Goal: Information Seeking & Learning: Learn about a topic

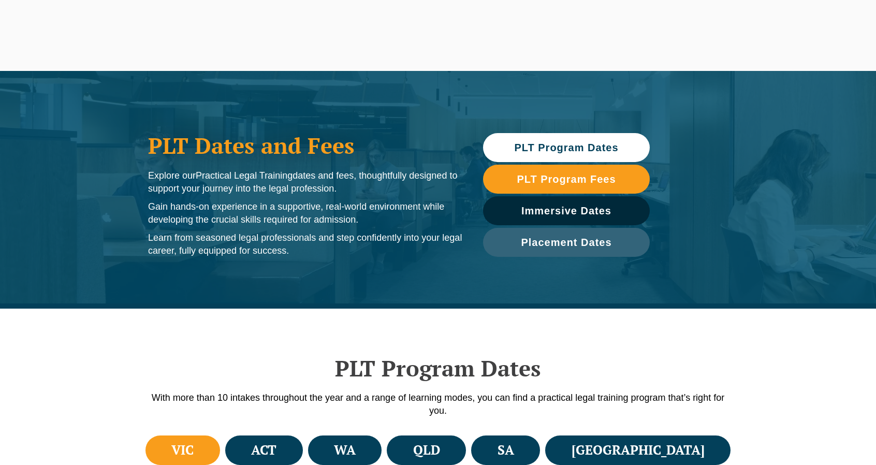
scroll to position [245, 0]
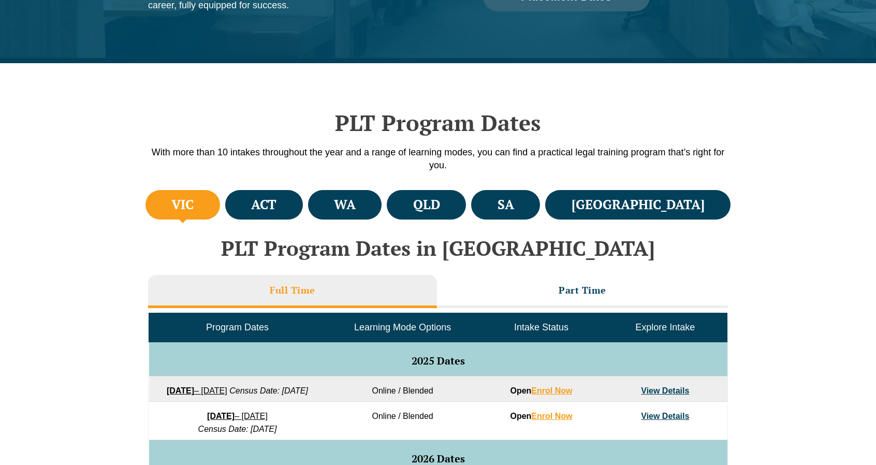
click at [190, 207] on h4 "VIC" at bounding box center [182, 204] width 22 height 17
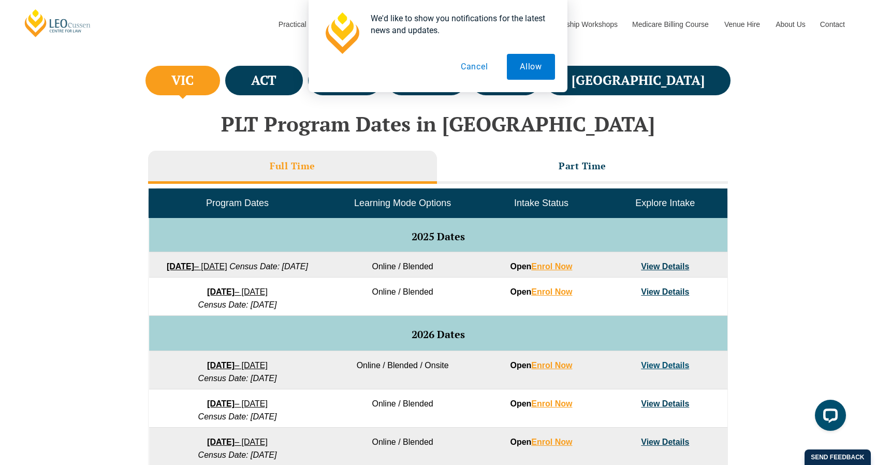
scroll to position [0, 0]
click at [482, 66] on button "Cancel" at bounding box center [474, 67] width 53 height 26
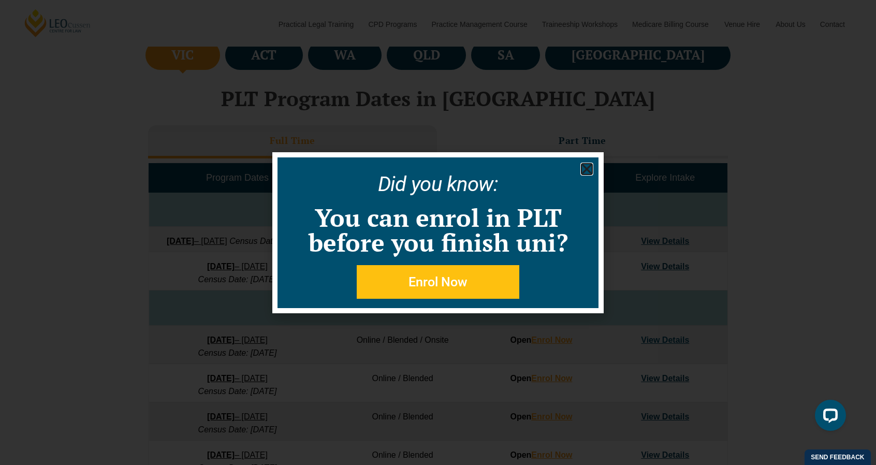
scroll to position [397, 0]
click at [584, 168] on icon "Close" at bounding box center [586, 169] width 13 height 13
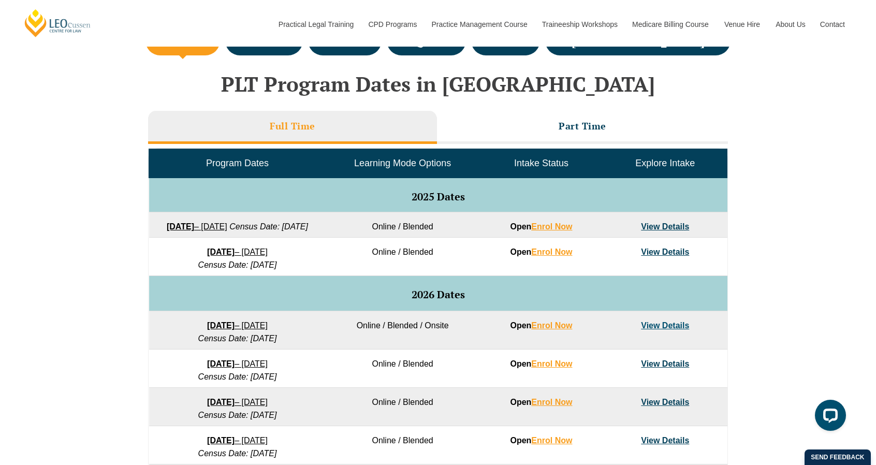
scroll to position [388, 0]
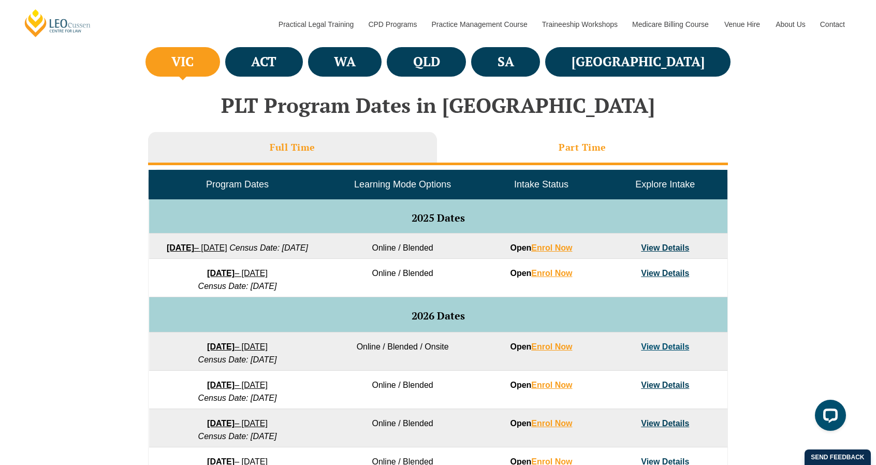
click at [527, 139] on li "Part Time" at bounding box center [582, 148] width 291 height 33
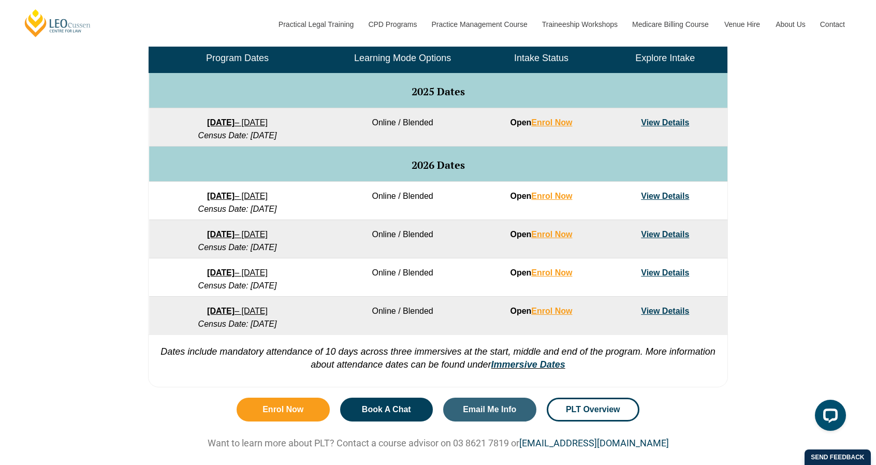
scroll to position [514, 0]
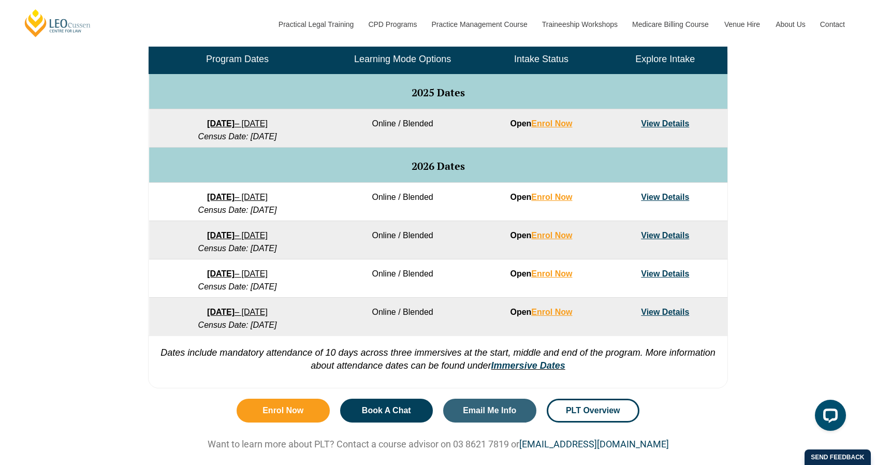
click at [650, 310] on link "View Details" at bounding box center [665, 311] width 48 height 9
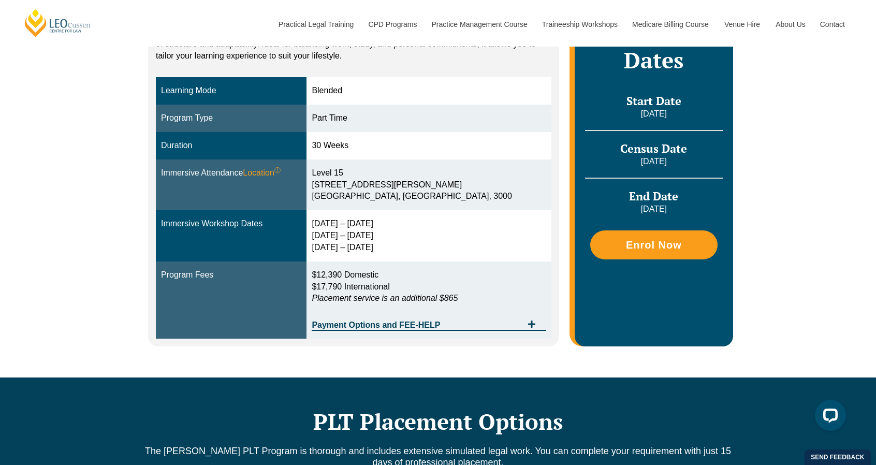
scroll to position [272, 0]
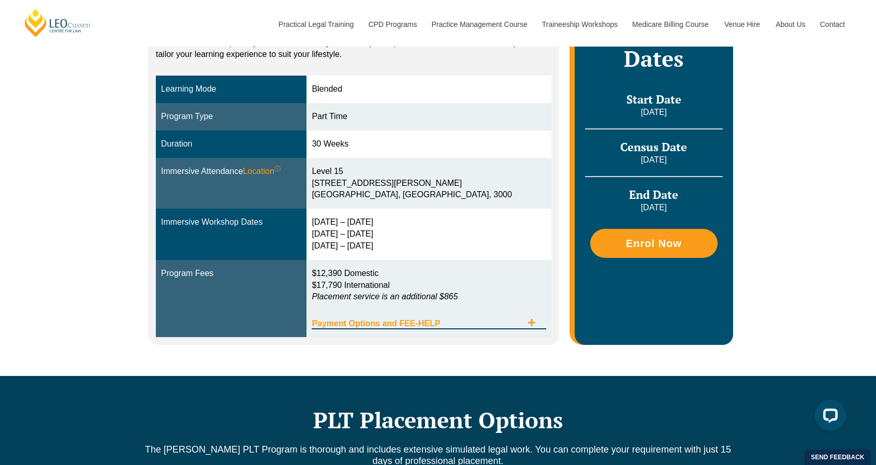
click at [466, 319] on span "Payment Options and FEE-HELP" at bounding box center [417, 323] width 210 height 8
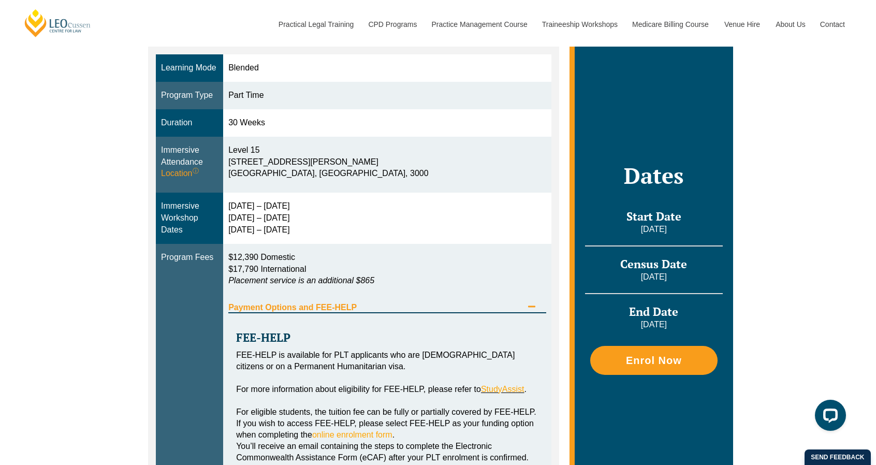
scroll to position [295, 0]
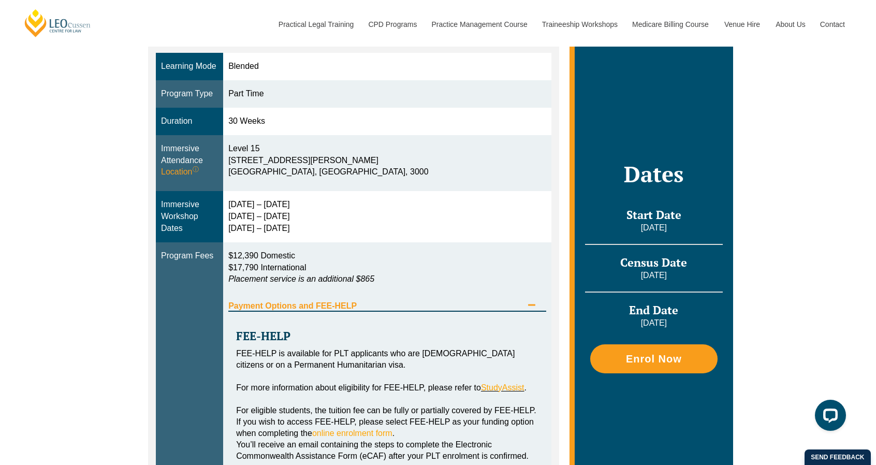
click at [477, 302] on span "Payment Options and FEE-HELP" at bounding box center [375, 306] width 294 height 8
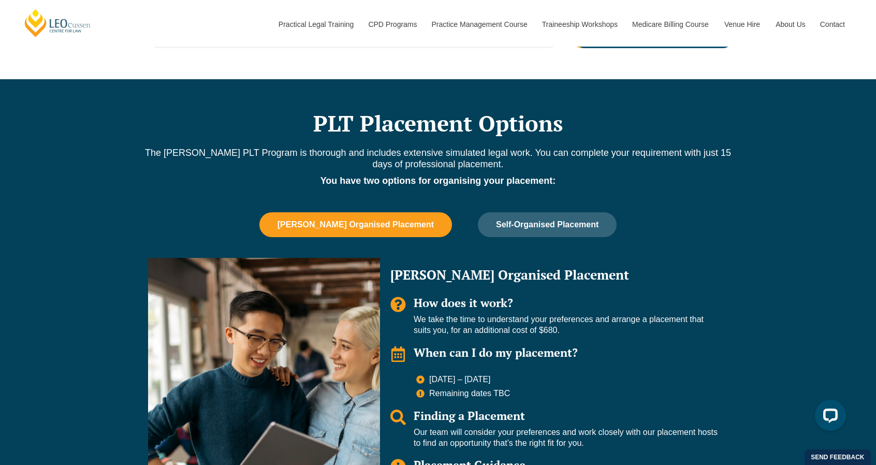
scroll to position [576, 0]
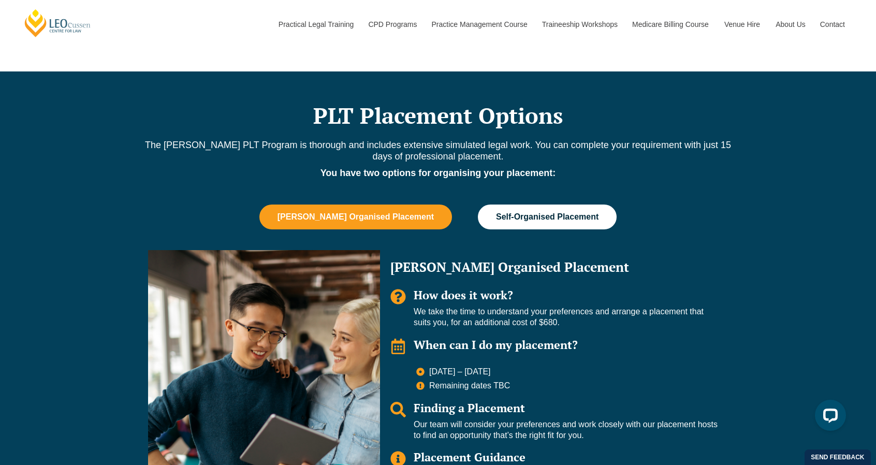
click at [524, 212] on span "Self-Organised Placement" at bounding box center [547, 216] width 102 height 9
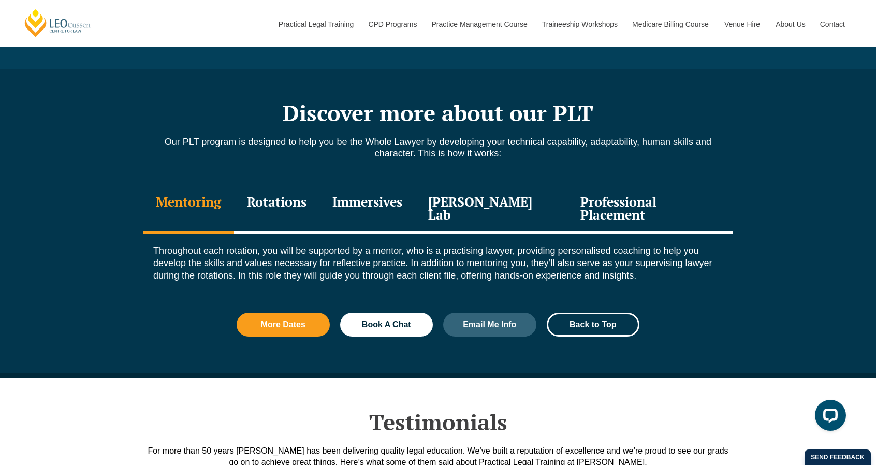
scroll to position [1048, 0]
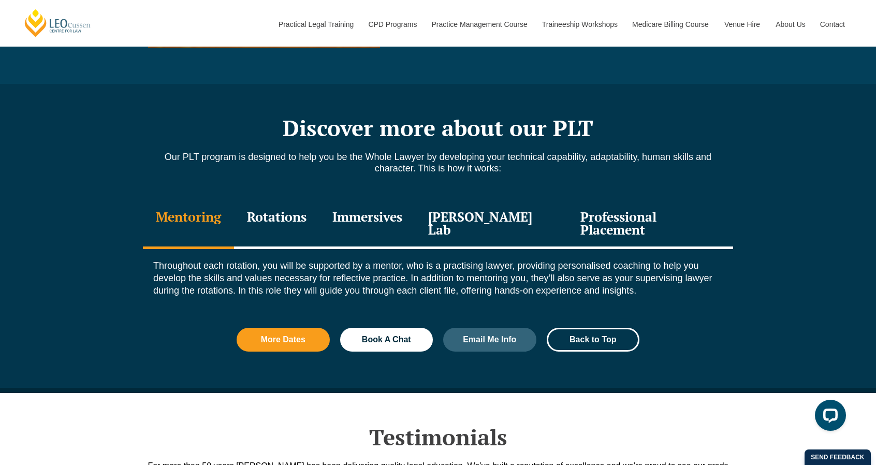
click at [300, 200] on div "Rotations" at bounding box center [276, 224] width 85 height 49
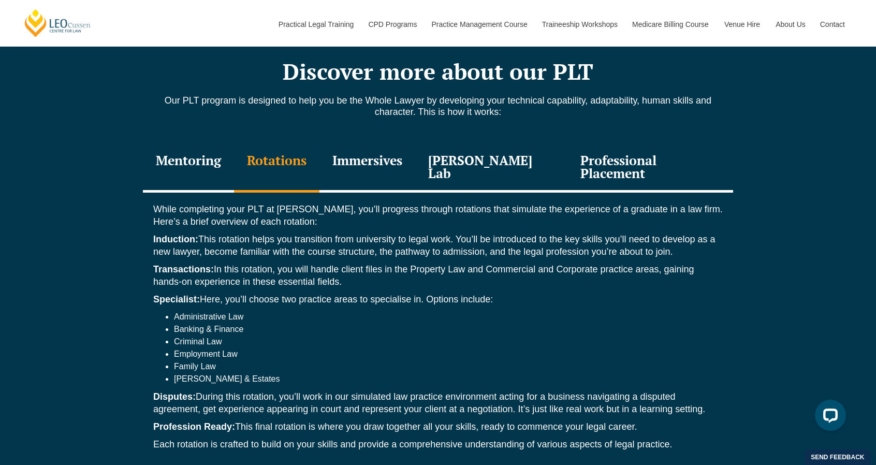
scroll to position [1132, 0]
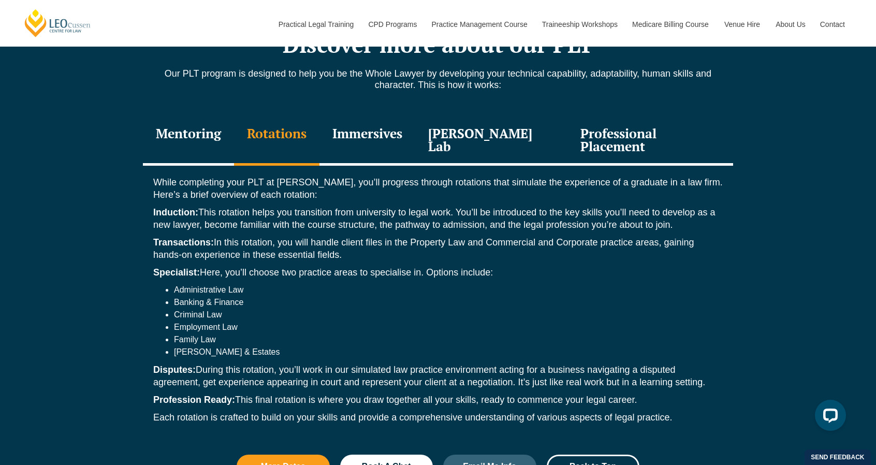
click at [398, 129] on div "Immersives" at bounding box center [367, 140] width 96 height 49
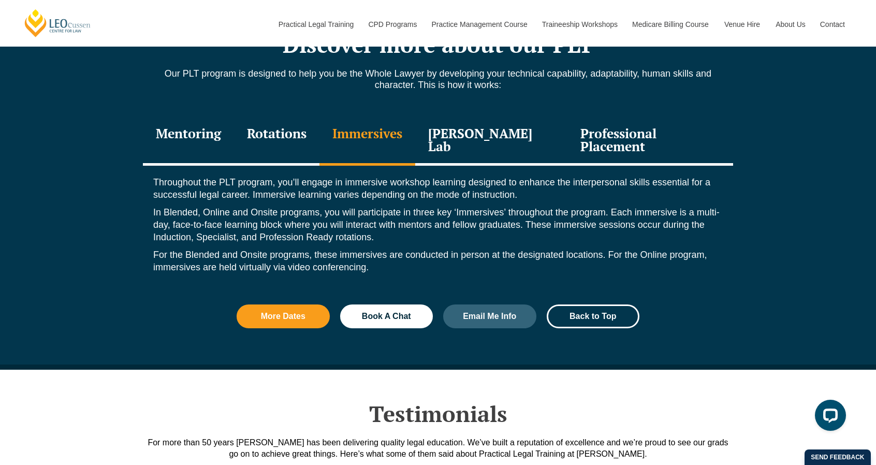
click at [466, 127] on div "[PERSON_NAME] Lab" at bounding box center [491, 140] width 152 height 49
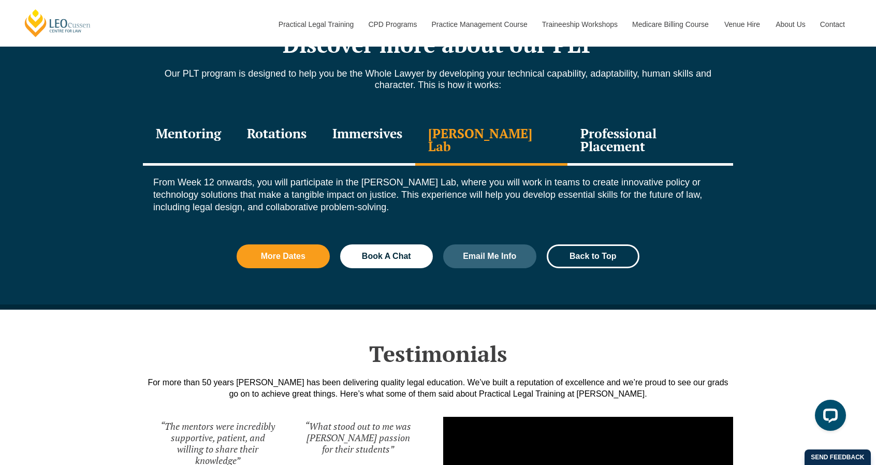
click at [573, 122] on div "Professional Placement" at bounding box center [650, 140] width 166 height 49
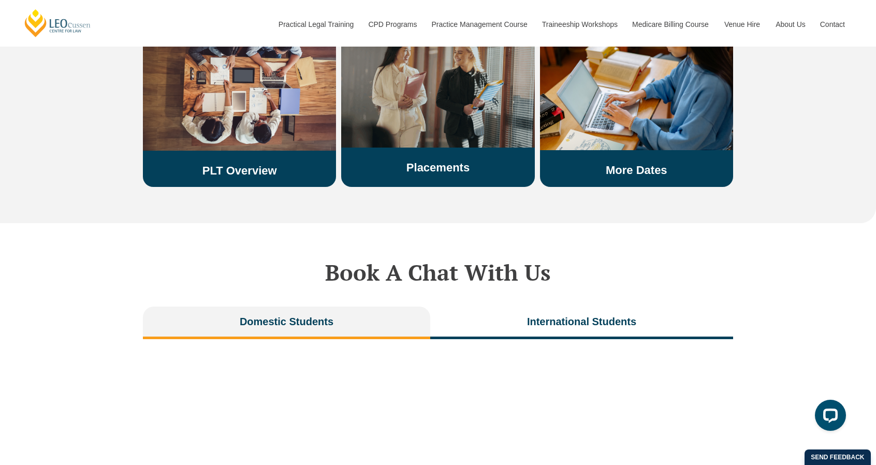
scroll to position [1924, 0]
click at [470, 107] on img at bounding box center [437, 85] width 193 height 126
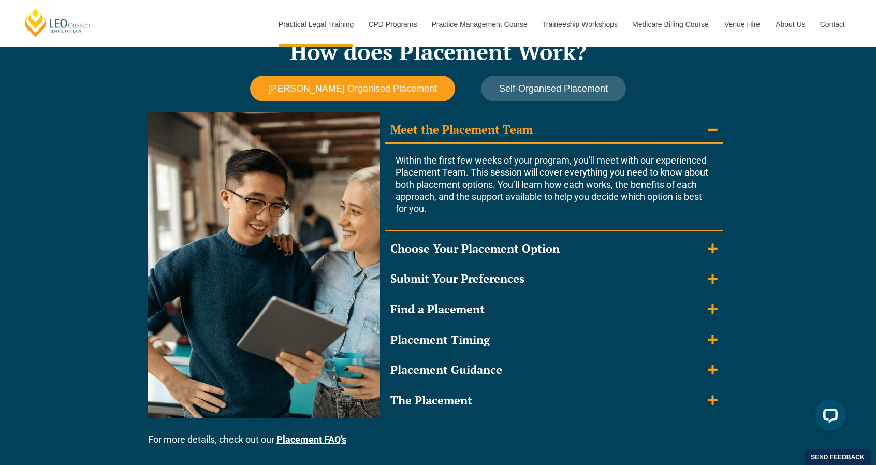
scroll to position [904, 0]
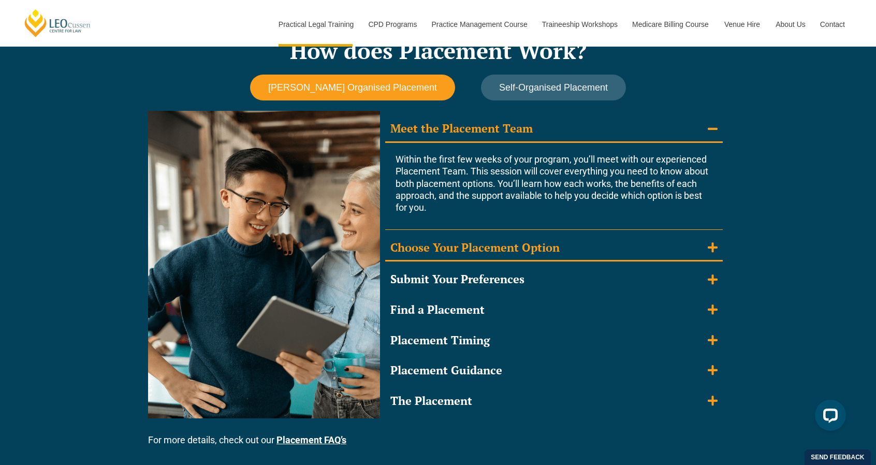
click at [476, 251] on div "Choose Your Placement Option" at bounding box center [474, 247] width 169 height 15
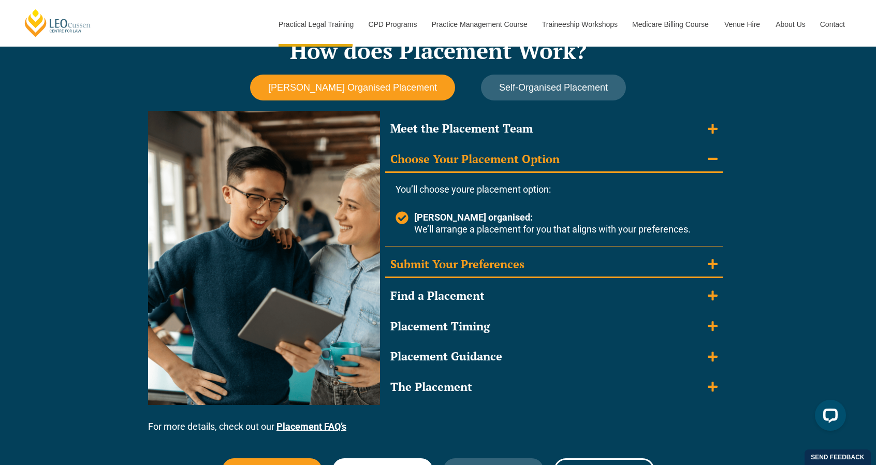
click at [488, 267] on div "Submit Your Preferences" at bounding box center [457, 264] width 134 height 15
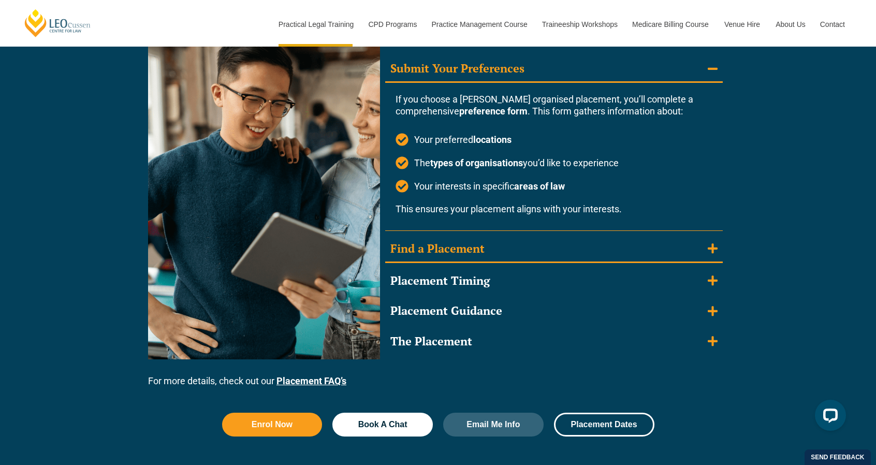
scroll to position [1077, 0]
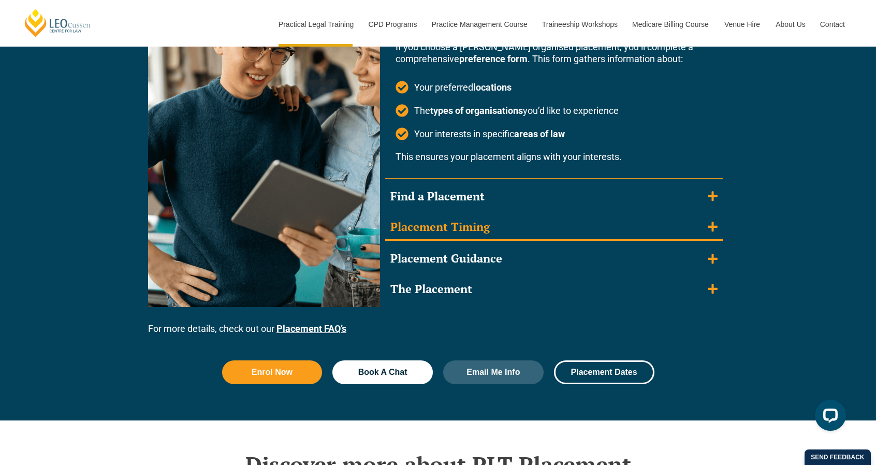
click at [504, 219] on summary "Placement Timing" at bounding box center [554, 227] width 338 height 27
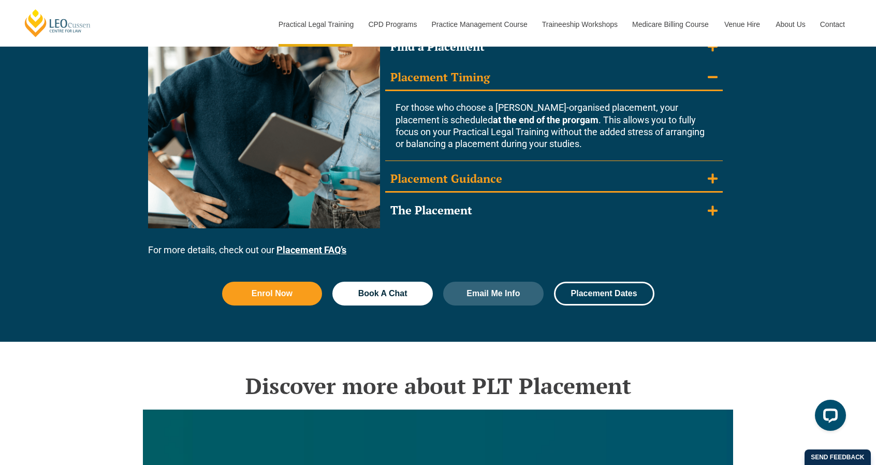
click at [525, 184] on summary "Placement Guidance" at bounding box center [554, 179] width 338 height 27
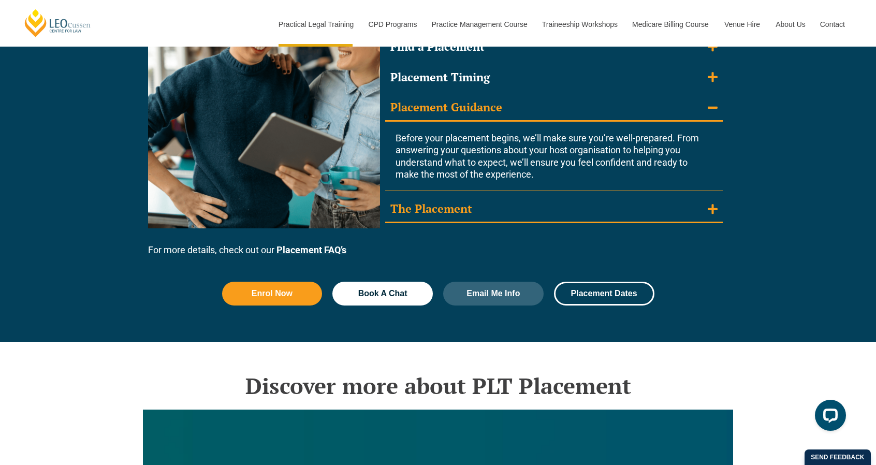
click at [530, 200] on summary "The Placement" at bounding box center [554, 209] width 338 height 27
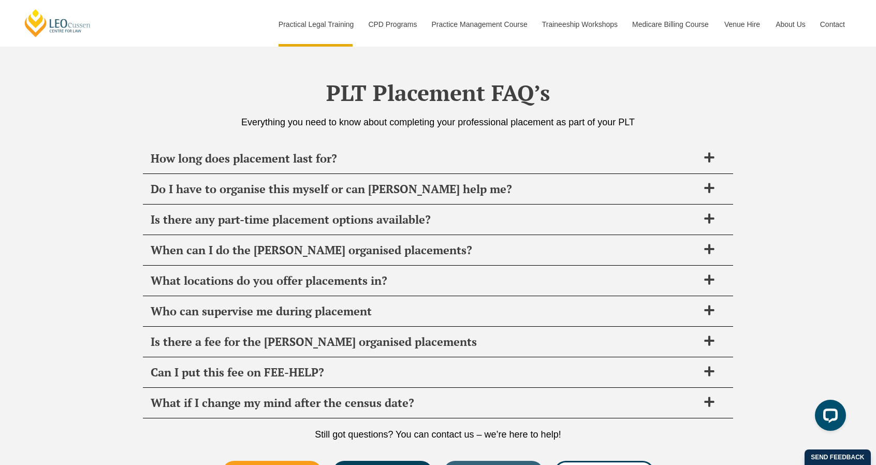
scroll to position [3728, 0]
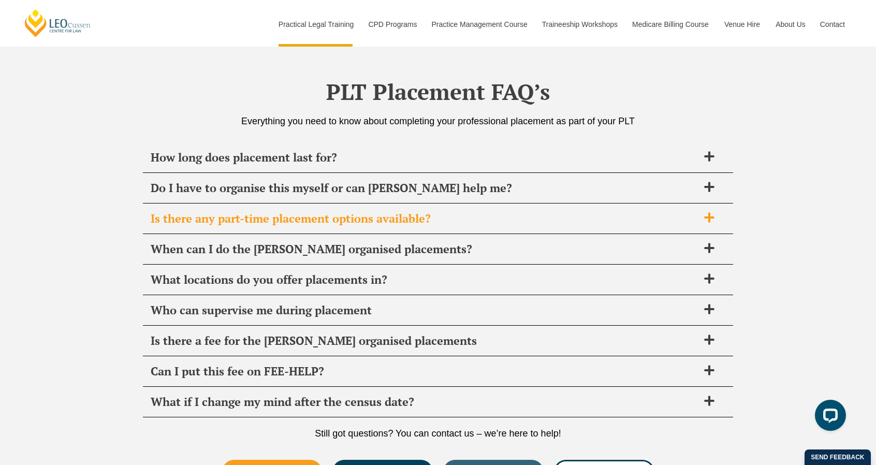
click at [449, 213] on span "Is there any part-time placement options available?" at bounding box center [425, 218] width 548 height 14
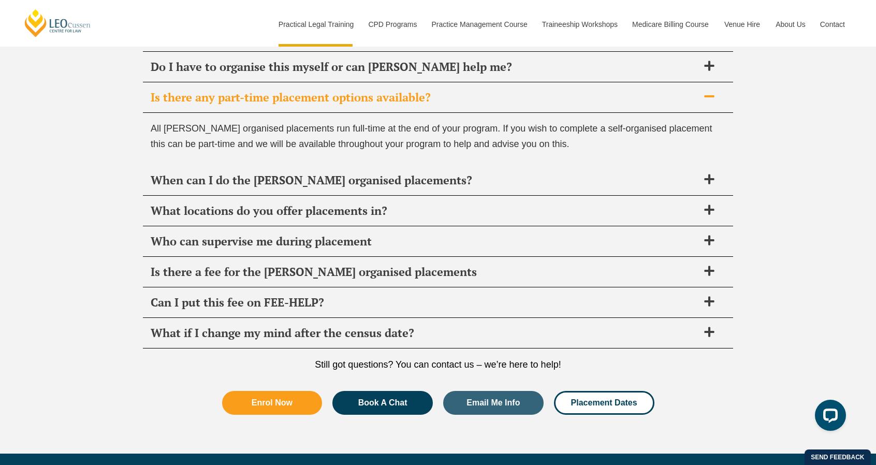
scroll to position [3848, 0]
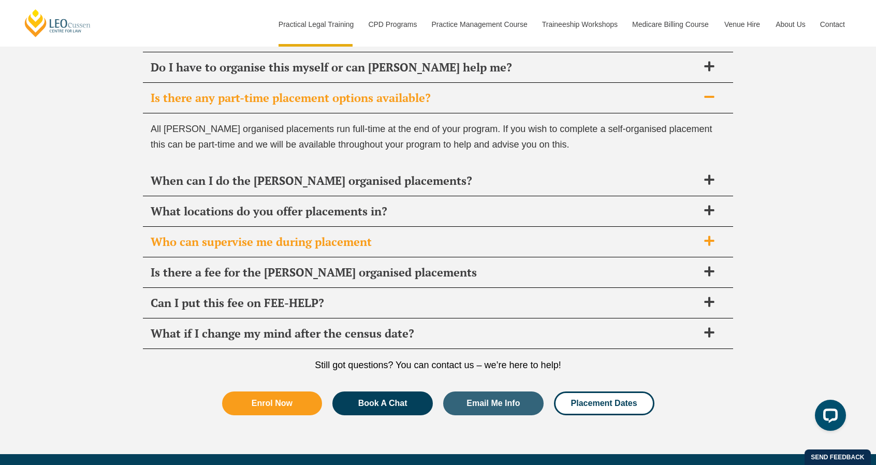
click at [441, 234] on span "Who can supervise me during placement" at bounding box center [425, 241] width 548 height 14
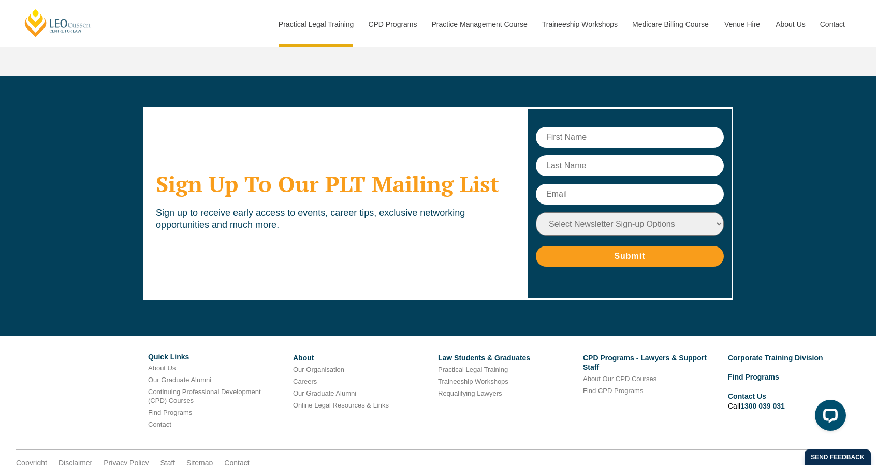
scroll to position [4348, 0]
